Goal: Task Accomplishment & Management: Complete application form

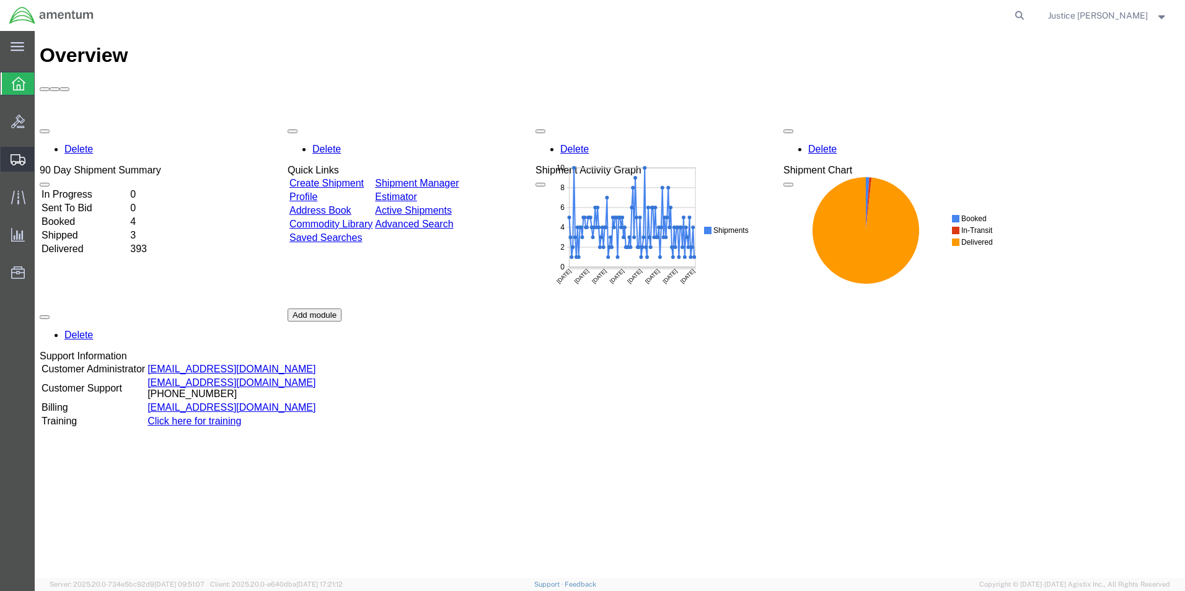
click at [0, 0] on span "Create Shipment" at bounding box center [0, 0] width 0 height 0
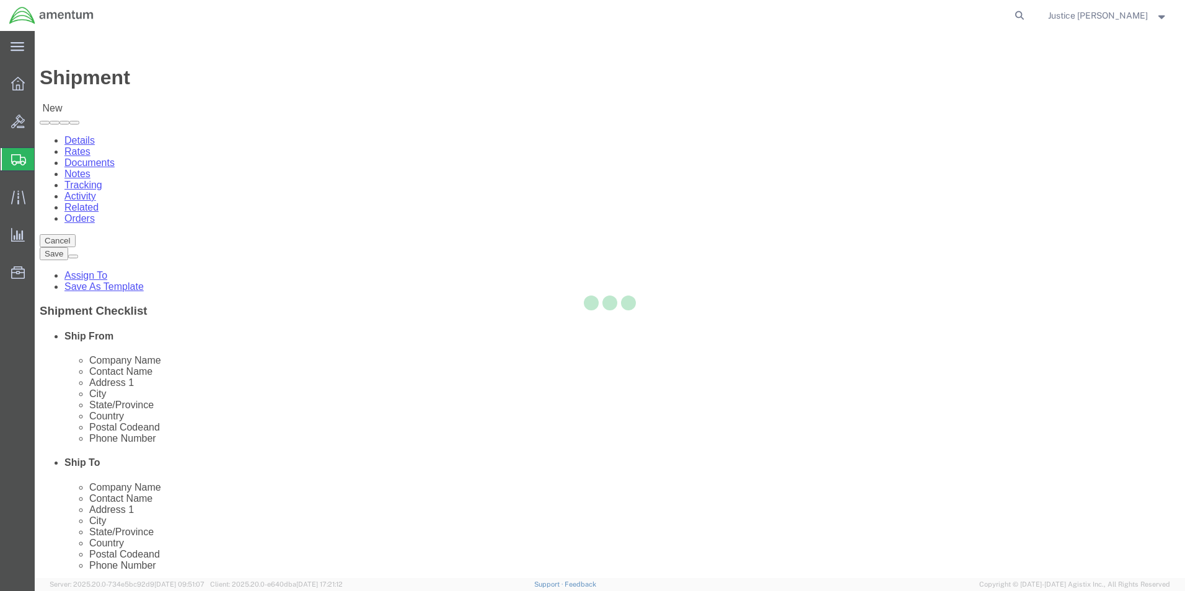
select select
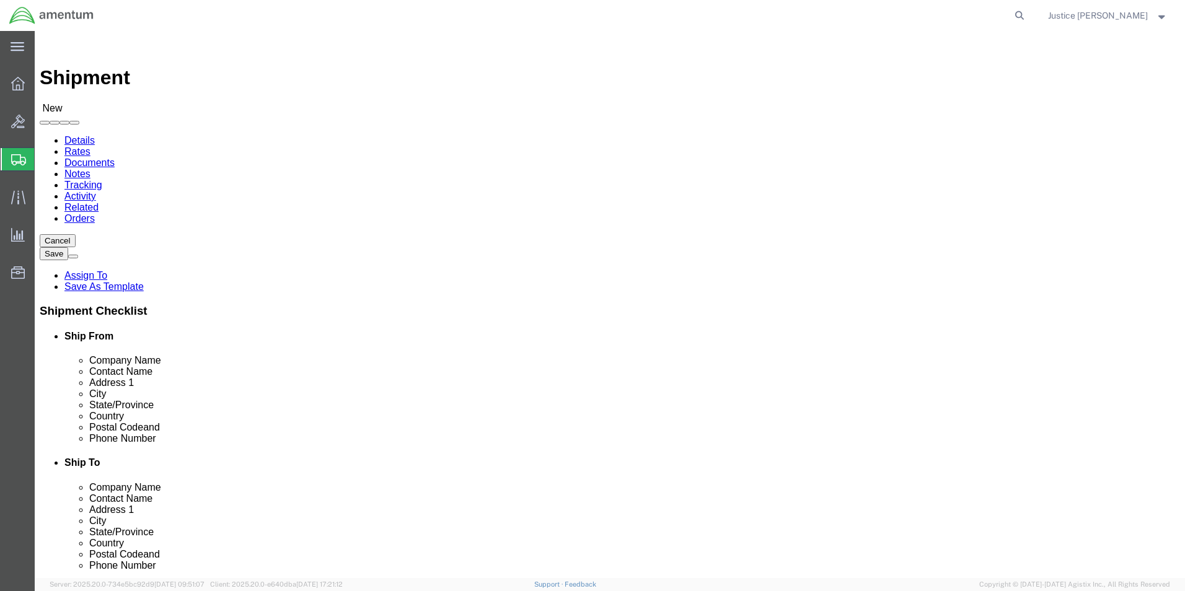
select select "MYPROFILE"
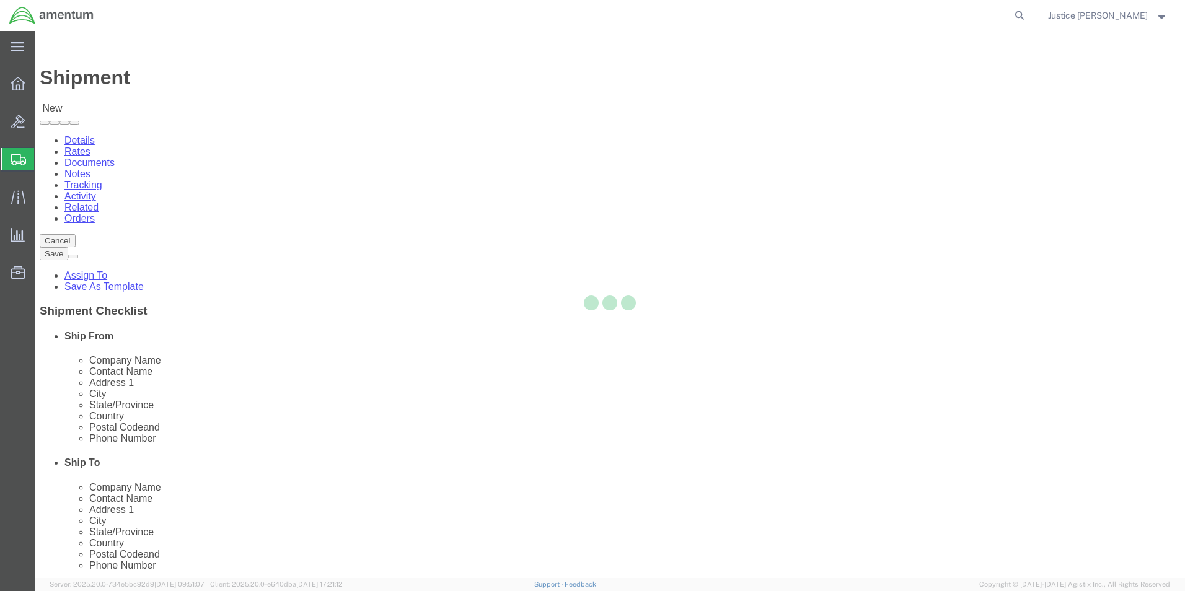
select select "OK"
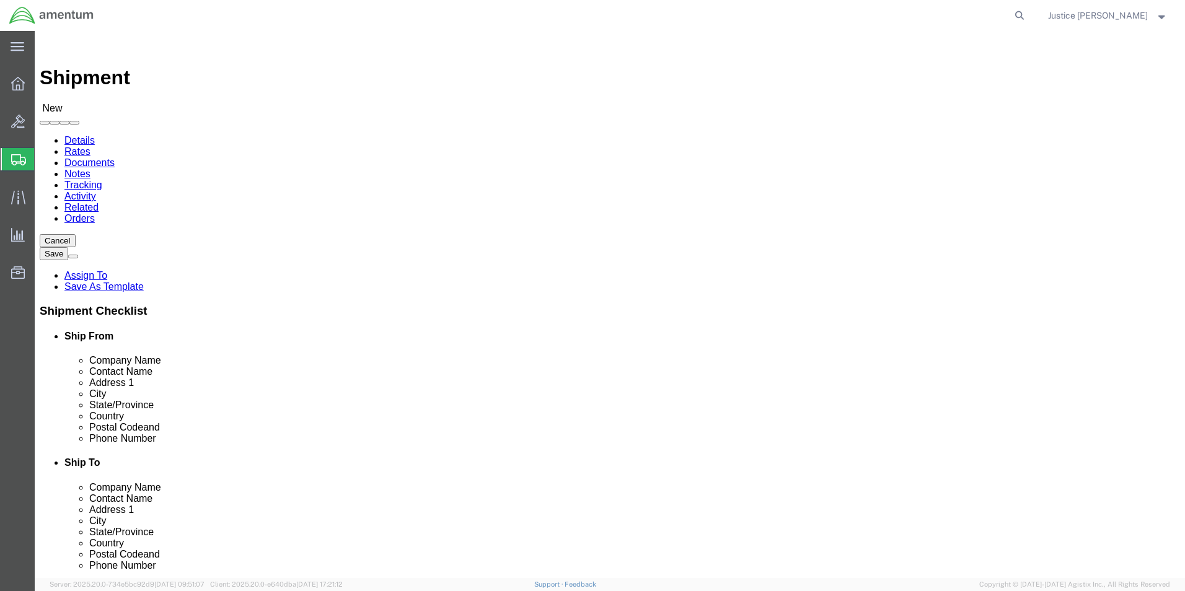
drag, startPoint x: 721, startPoint y: 172, endPoint x: 725, endPoint y: 179, distance: 8.3
click div "Location My Profile Location [PHONE_NUMBER] [PHONE_NUMBER] [PHONE_NUMBER] [PHON…"
select select "49920"
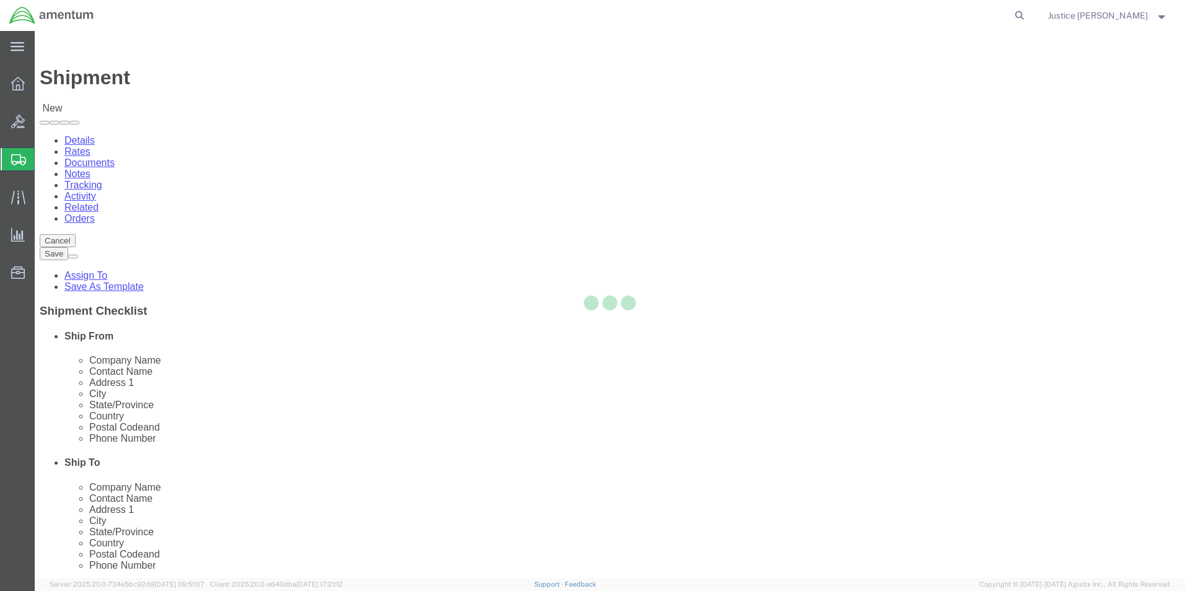
select select "MT"
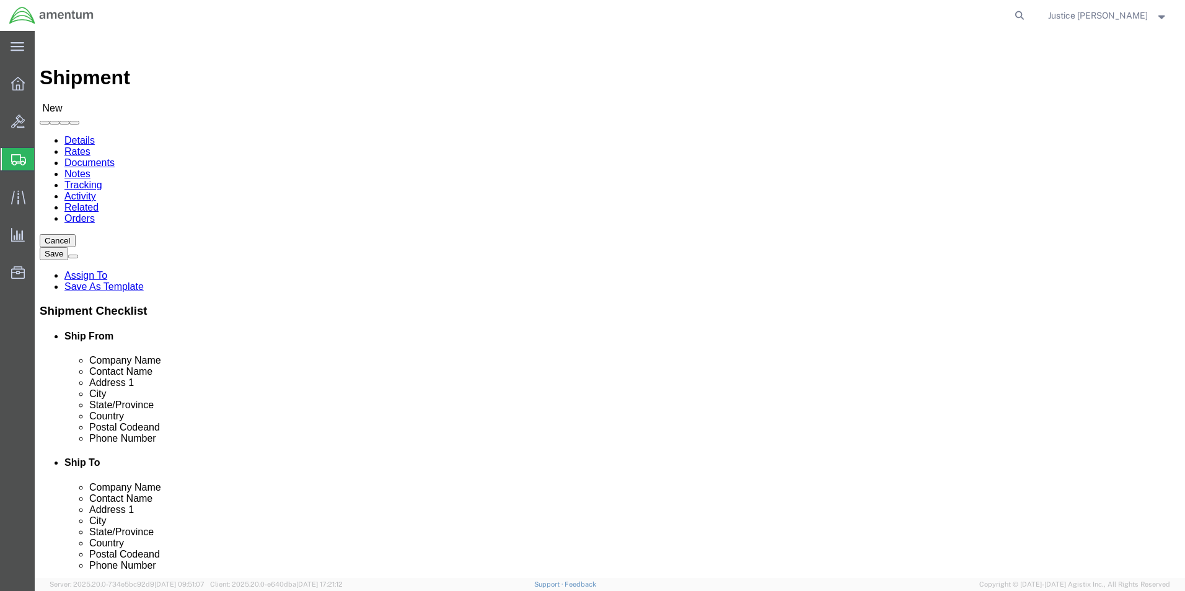
click div "Ship To Location Location [GEOGRAPHIC_DATA], [GEOGRAPHIC_DATA] My Profile Locat…"
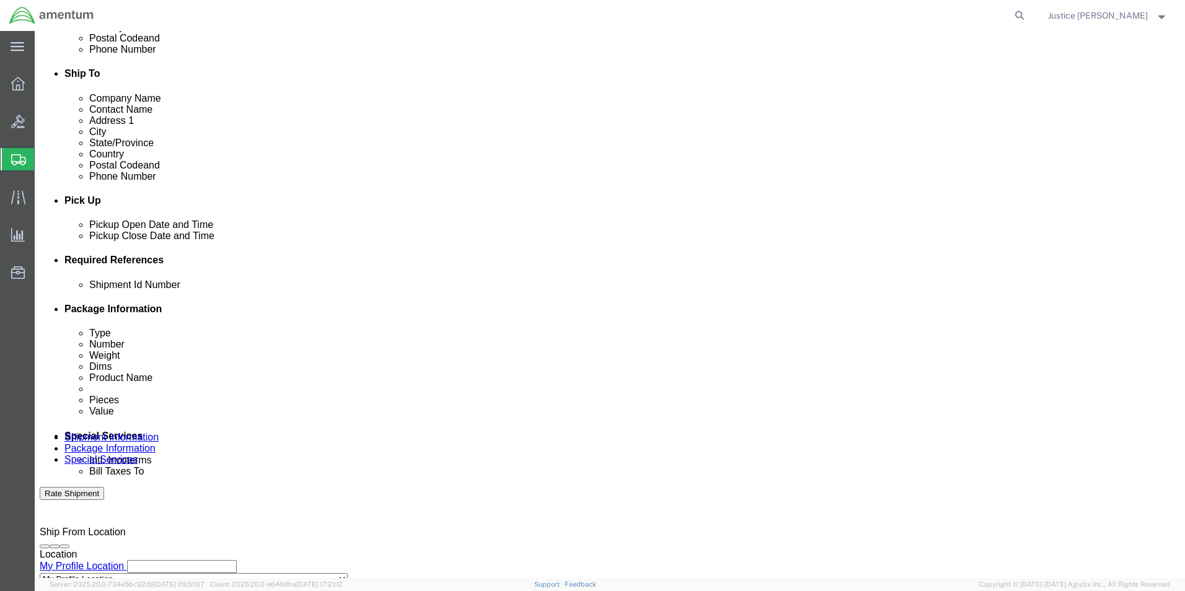
scroll to position [496, 0]
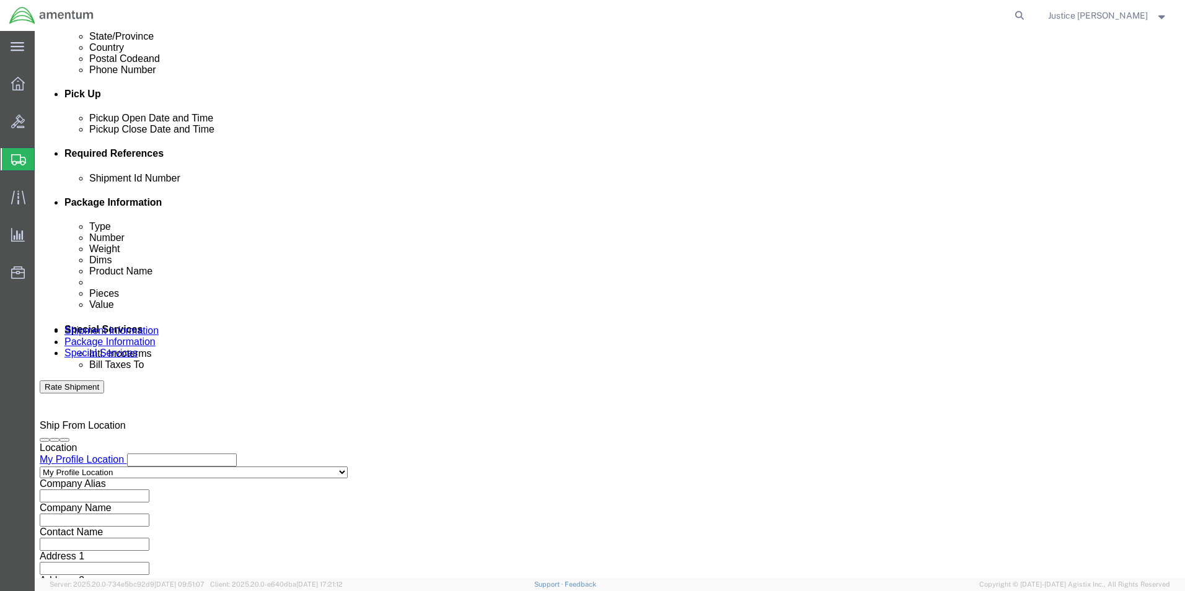
click button "Continue"
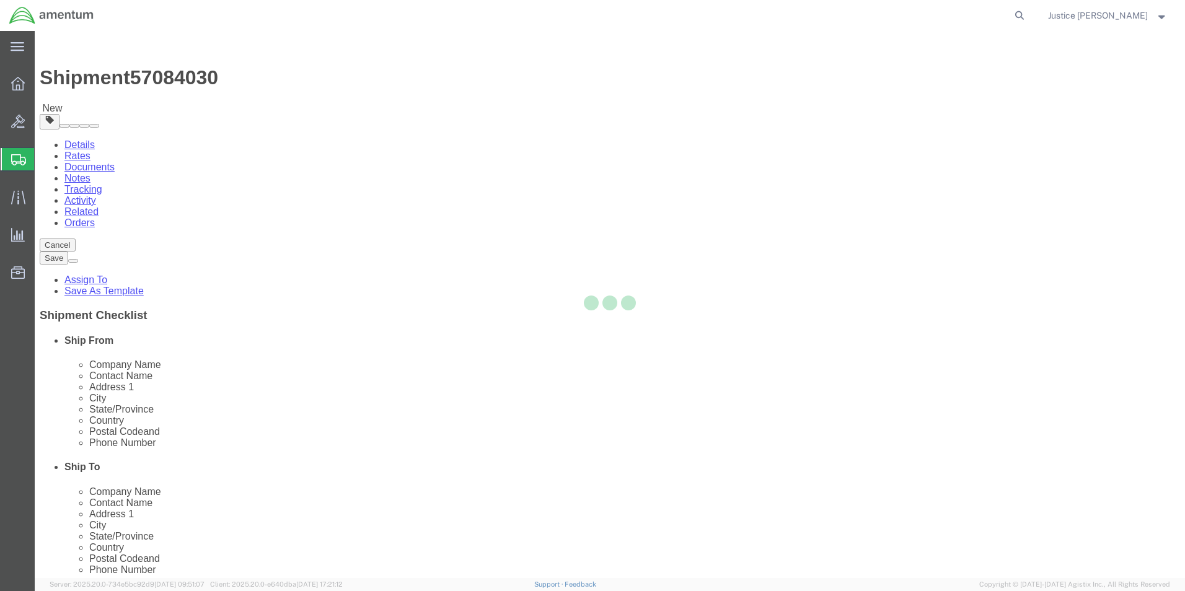
select select "CBOX"
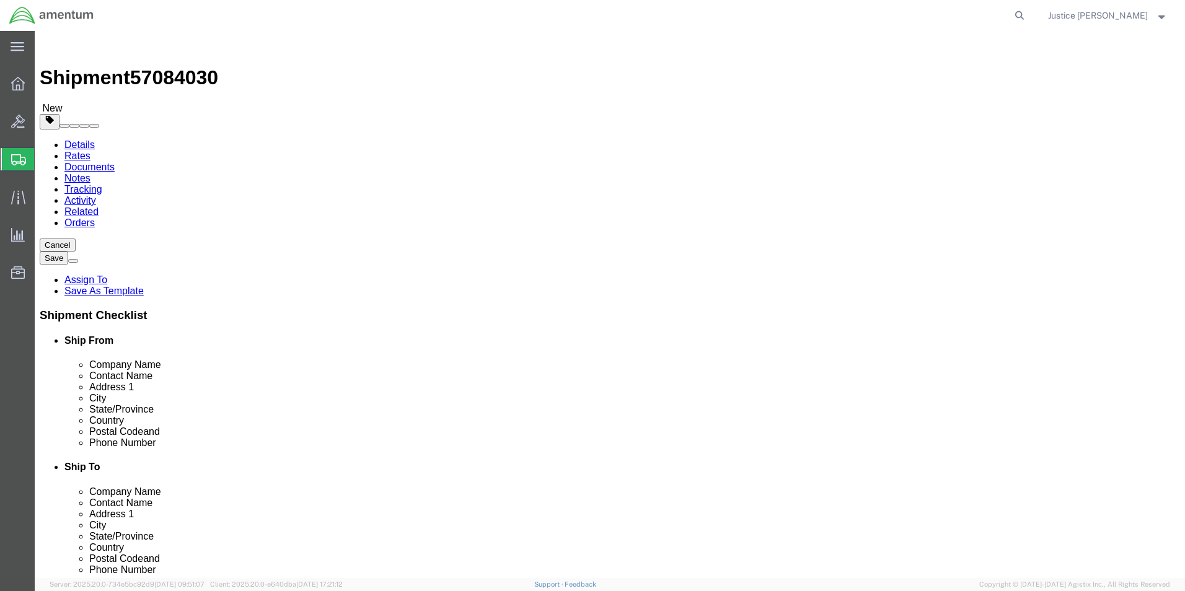
click button "Previous"
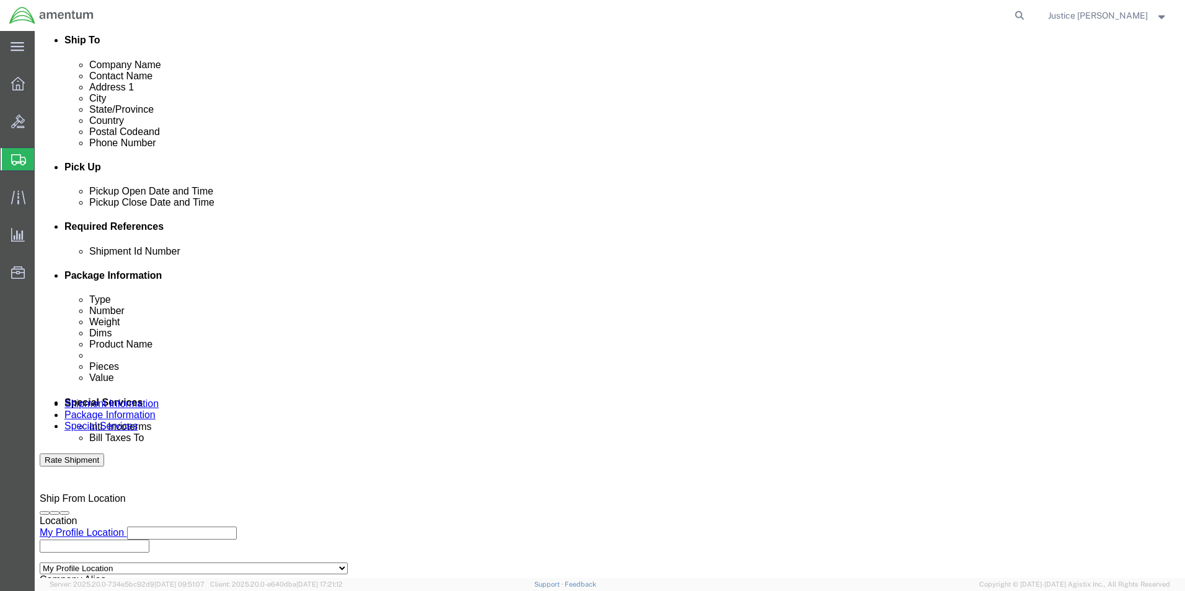
scroll to position [434, 0]
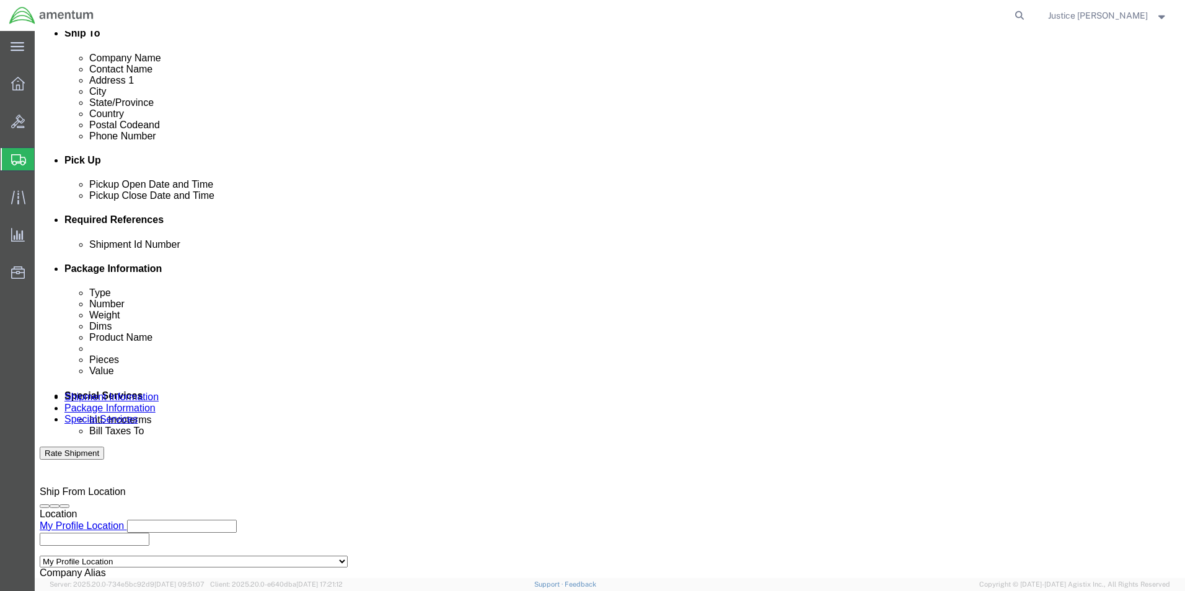
drag, startPoint x: 117, startPoint y: 17, endPoint x: 176, endPoint y: 14, distance: 59.0
click span "57084030"
drag, startPoint x: 176, startPoint y: 14, endPoint x: 165, endPoint y: 10, distance: 11.8
copy span "57084030"
click input "text"
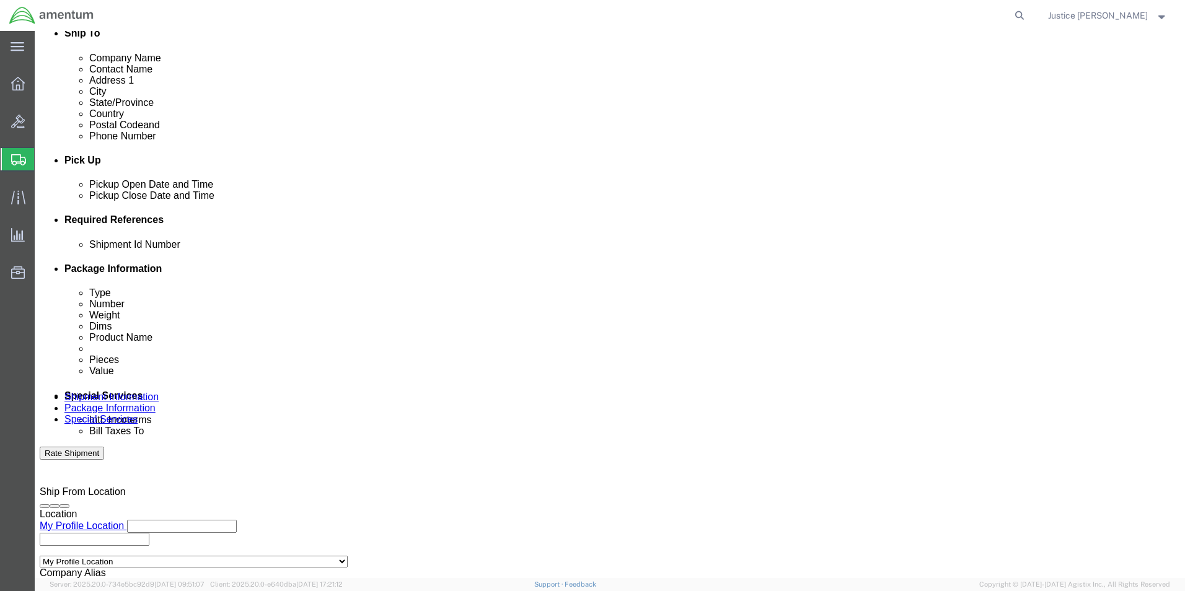
paste input "57084030"
type input "57084030"
click button "Add reference"
click select "Select Account Type Activity ID Airline Appointment Number ASN Batch Request # …"
select select "DEPT"
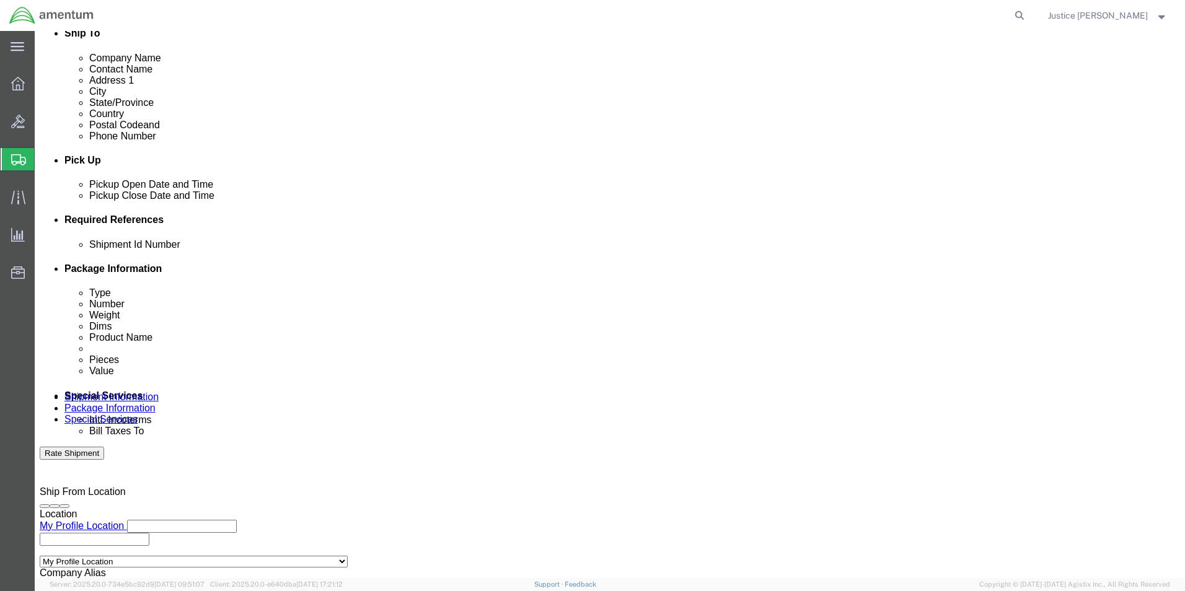
click select "Select Account Type Activity ID Airline Appointment Number ASN Batch Request # …"
click input "text"
type input "CBP"
click div "Ship From Location Location My Profile Location My Profile Location [PHONE_NUMB…"
click button "Add reference"
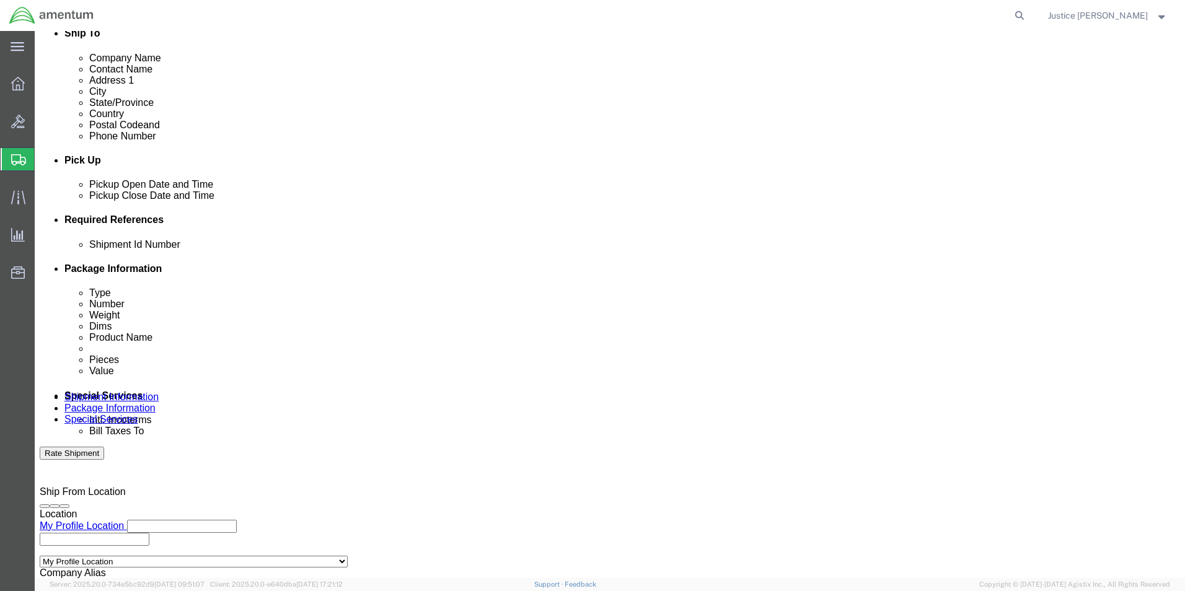
click select "Select Account Type Activity ID Airline Appointment Number ASN Batch Request # …"
select select "CUSTREF"
click select "Select Account Type Activity ID Airline Appointment Number ASN Batch Request # …"
click input "text"
type input "TOOL LOAN"
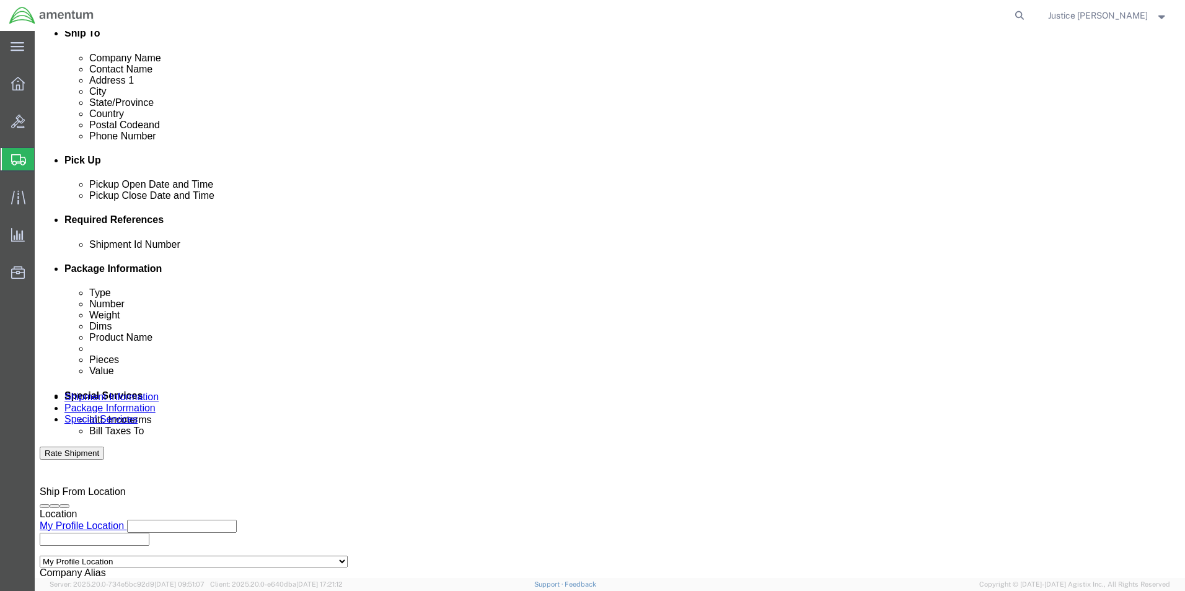
click div "Ship From Location Location My Profile Location My Profile Location [PHONE_NUMB…"
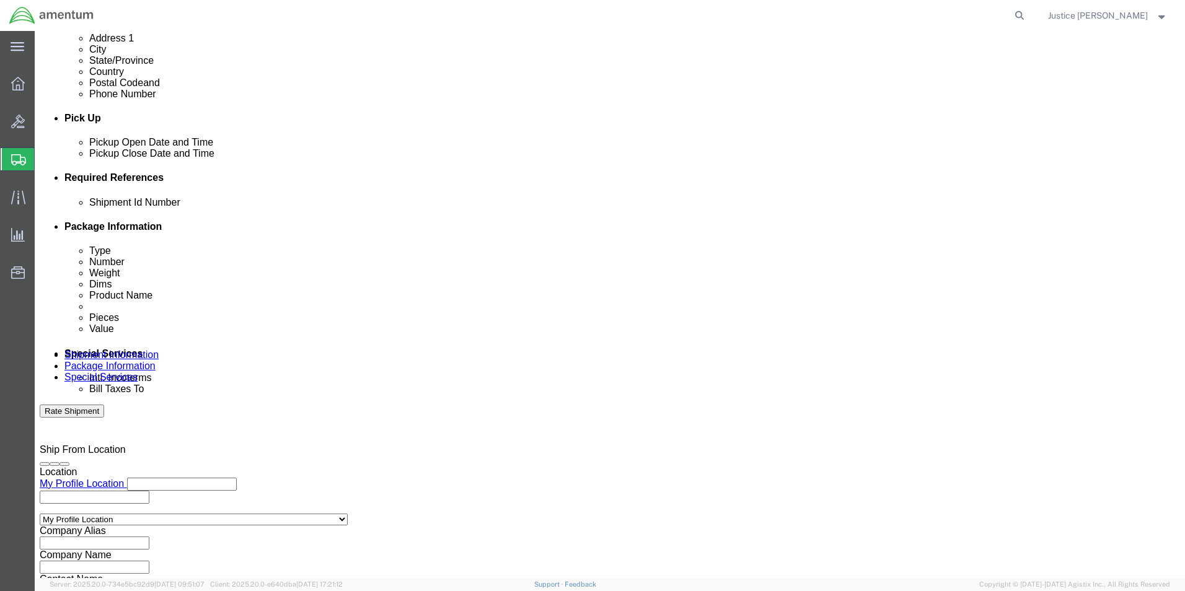
scroll to position [517, 0]
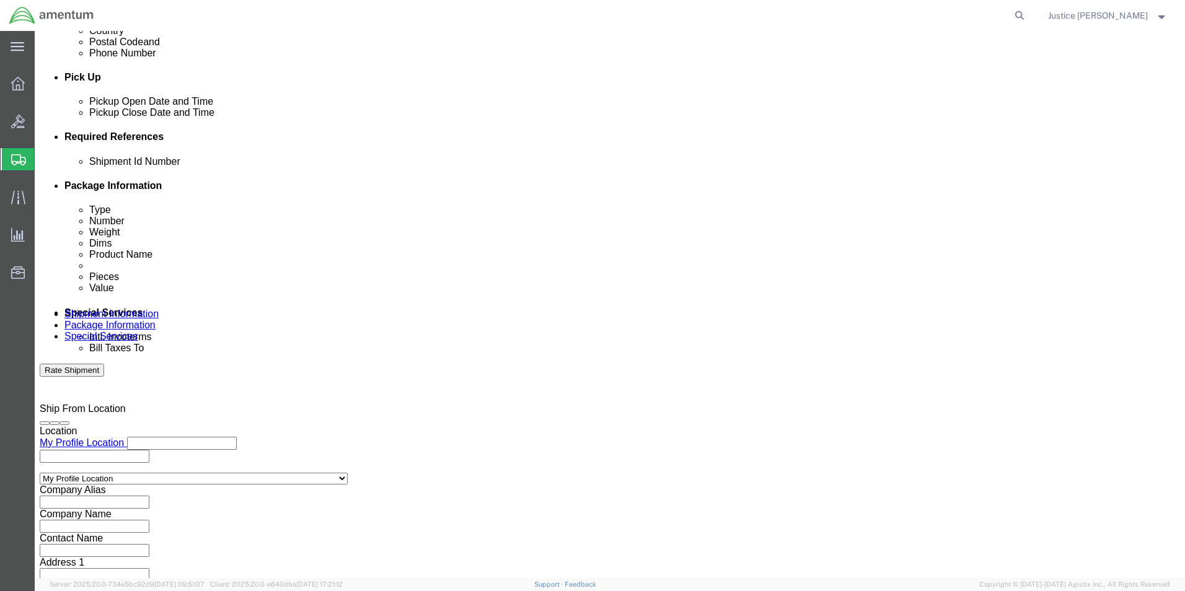
click button "Continue"
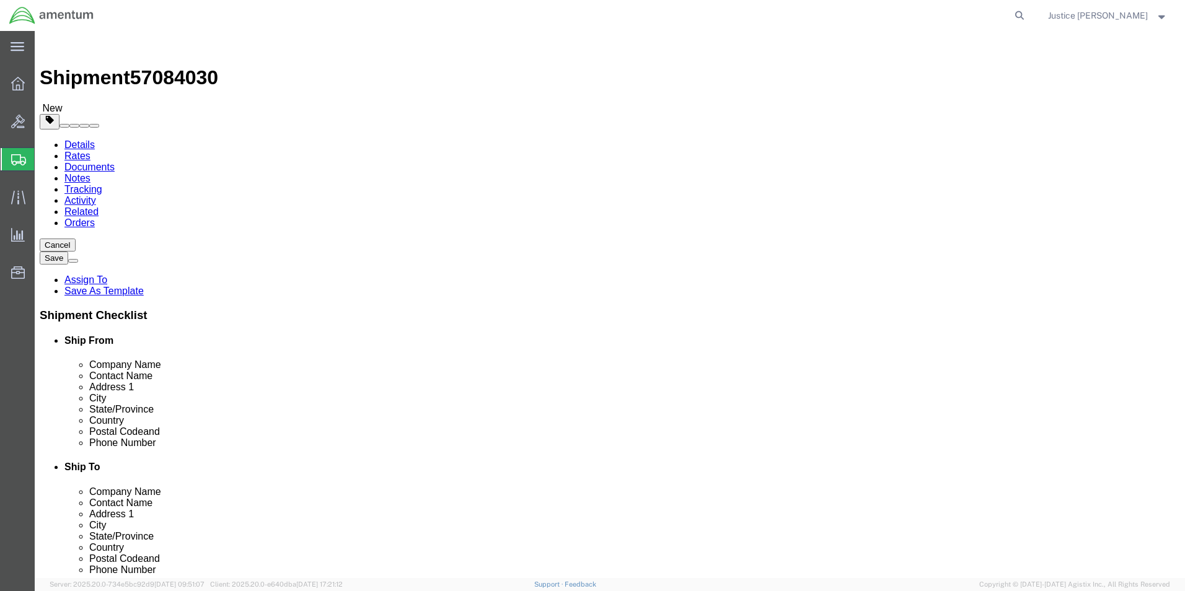
click input "text"
type input "12"
type input "6"
drag, startPoint x: 193, startPoint y: 285, endPoint x: 163, endPoint y: 283, distance: 29.9
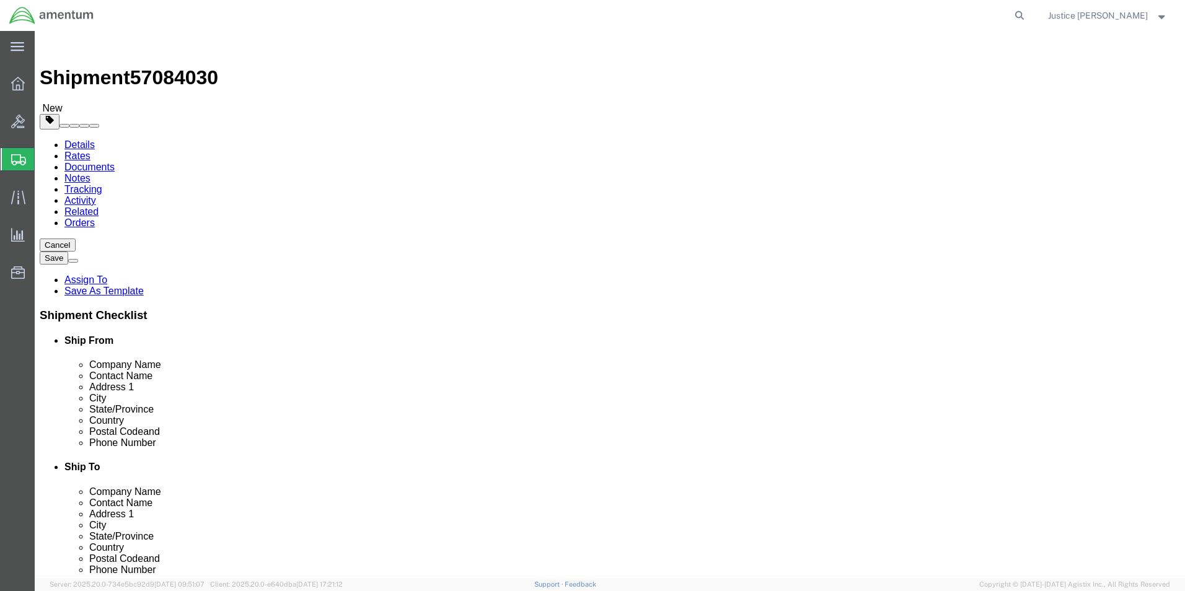
click div "0.00 Select kgs lbs"
type input "1"
click div "Shipment 57084030 New Details Rates Documents Notes Tracking Activity Related O…"
click link "Add Content"
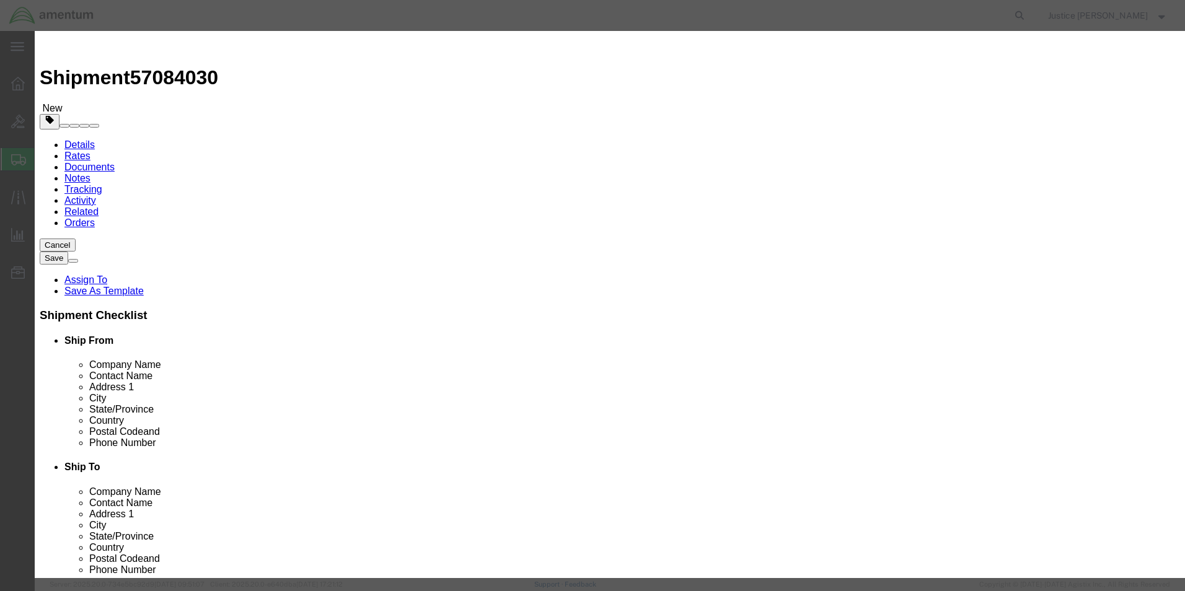
click input "text"
type input "TWIST GRIP TOOL"
drag, startPoint x: 401, startPoint y: 107, endPoint x: 386, endPoint y: 113, distance: 16.5
click div "Product Name TWIST GRIP TOOL Pieces 0 Select Bag Barrels 100Board Feet Bottle B…"
drag, startPoint x: 386, startPoint y: 115, endPoint x: 348, endPoint y: 112, distance: 37.9
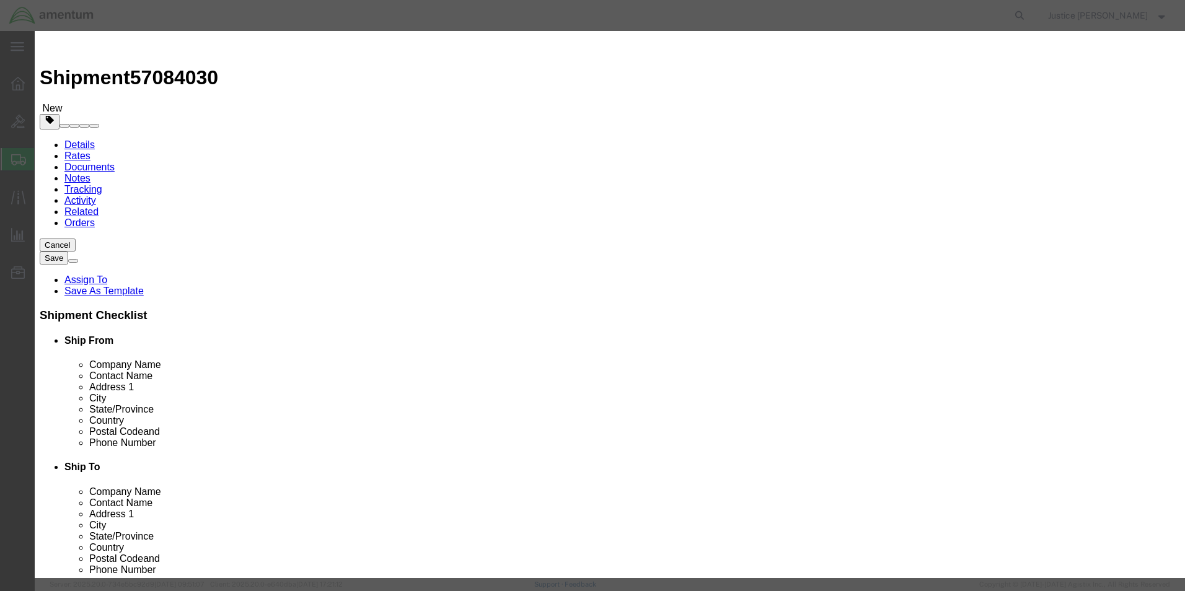
click div "Pieces 0 Select Bag Barrels 100Board Feet Bottle Box Blister Pack Carats Can Ca…"
type input "1"
click h3 "Add content"
click input "text"
type input "500"
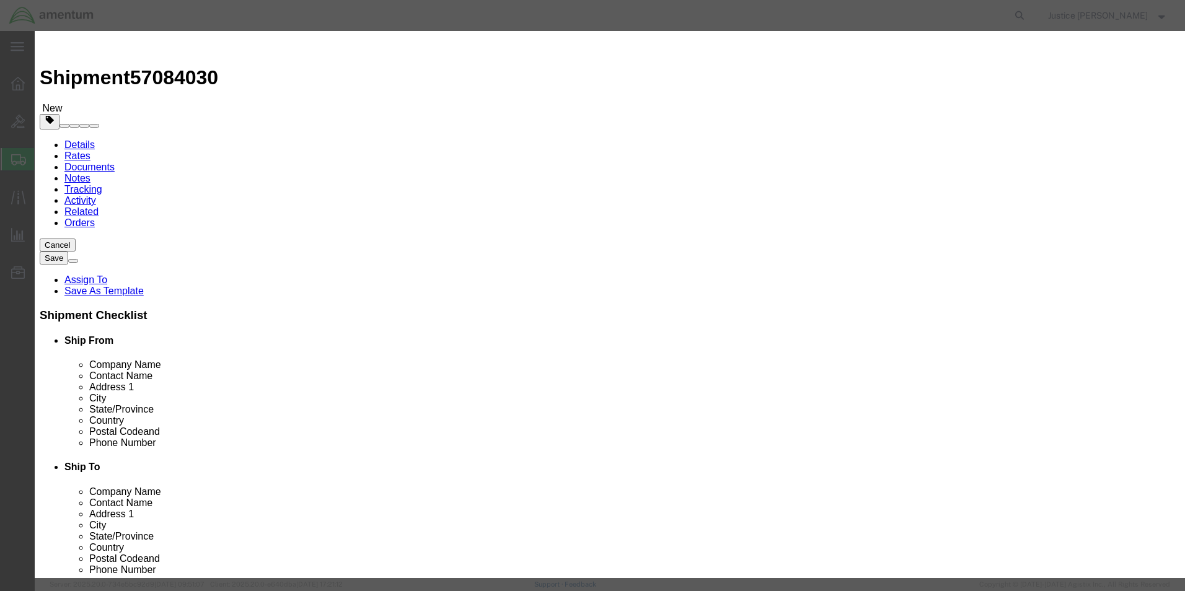
click div "Commodity library"
click button "Save & Close"
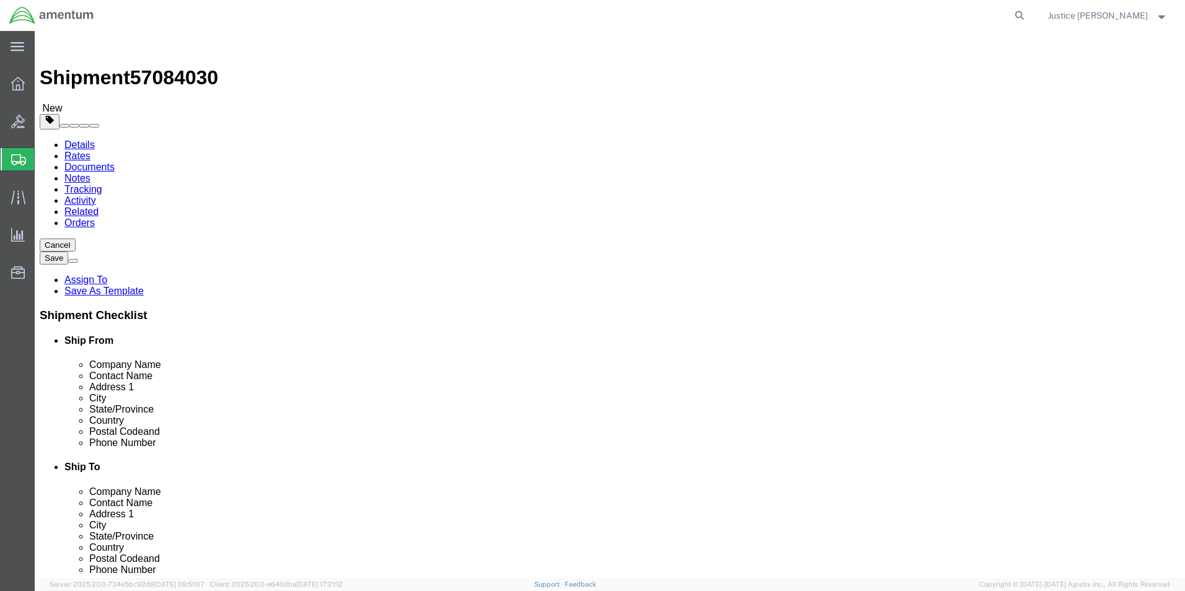
click button "Continue"
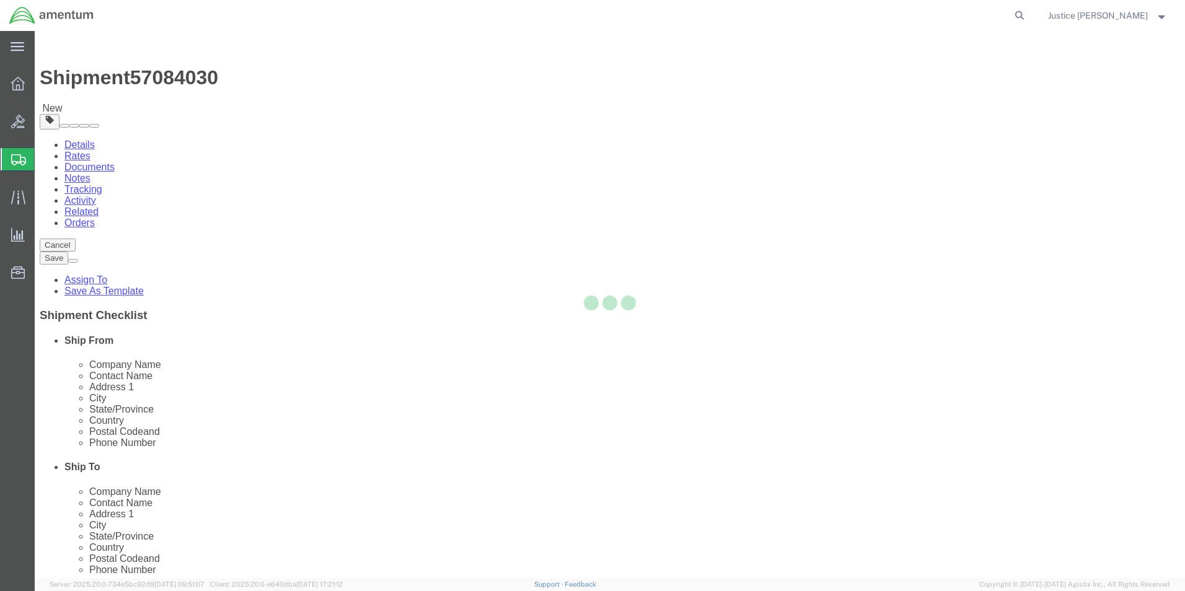
select select
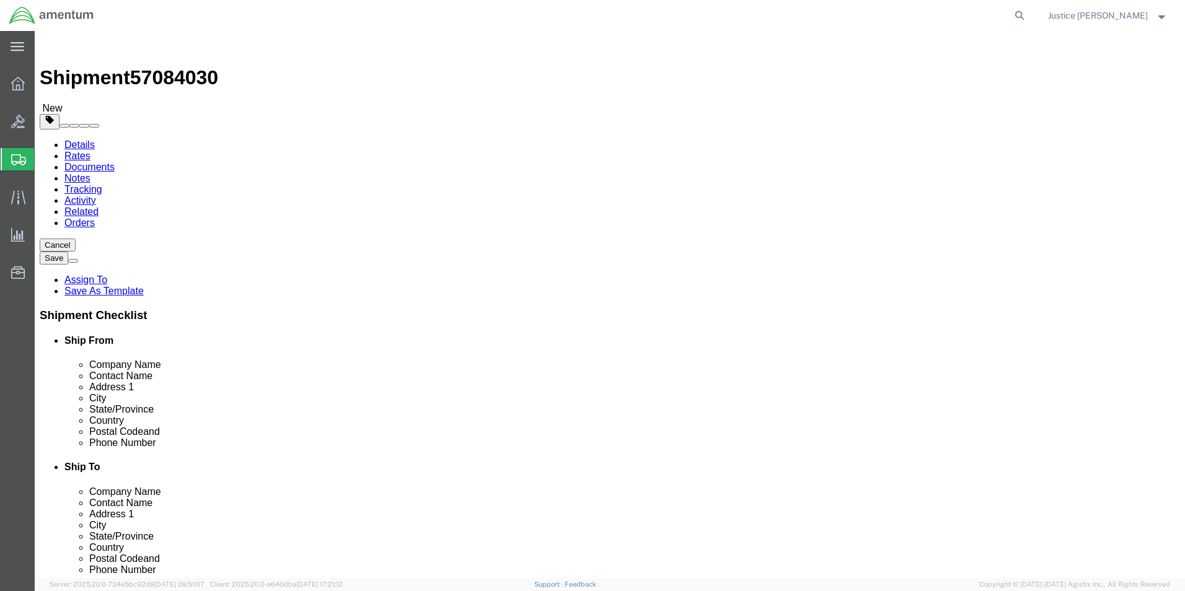
click button "Rate Shipment"
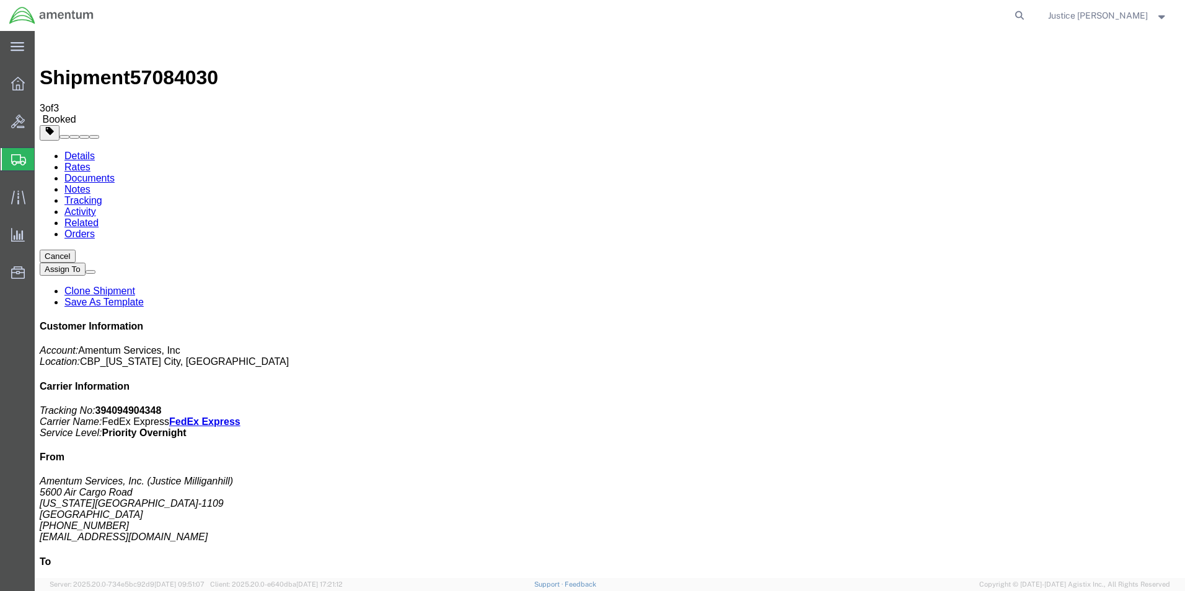
click at [92, 151] on link "Details" at bounding box center [79, 156] width 30 height 11
click link "Schedule pickup request"
click link "Documents"
drag, startPoint x: 91, startPoint y: 74, endPoint x: 101, endPoint y: 76, distance: 10.2
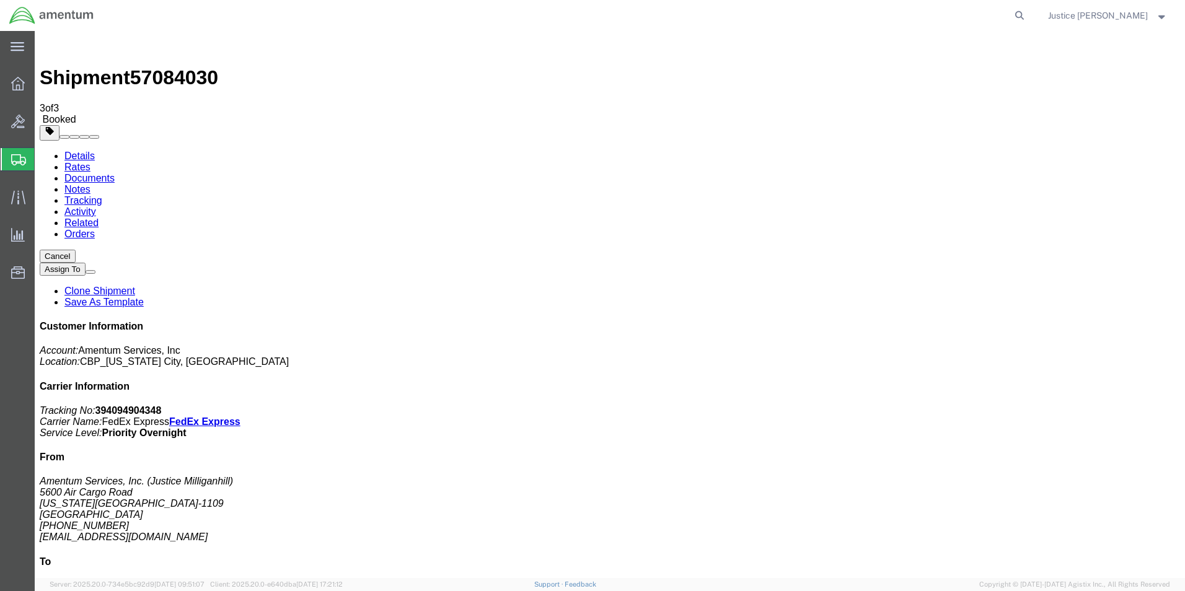
click at [91, 151] on link "Details" at bounding box center [79, 156] width 30 height 11
